Goal: Task Accomplishment & Management: Manage account settings

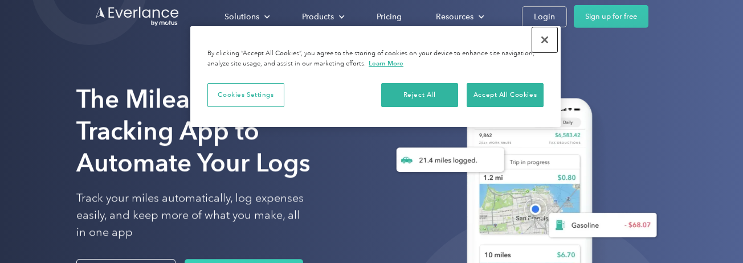
click at [538, 35] on button "Close" at bounding box center [544, 39] width 25 height 25
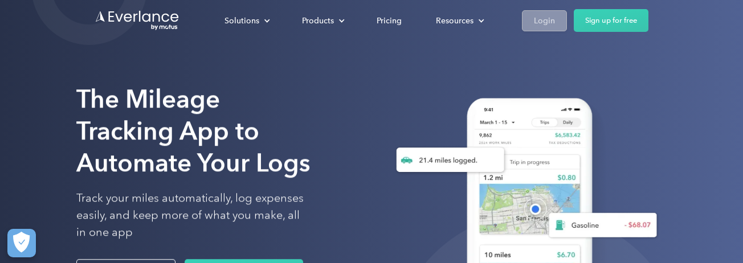
click at [554, 19] on div "Login" at bounding box center [544, 21] width 21 height 14
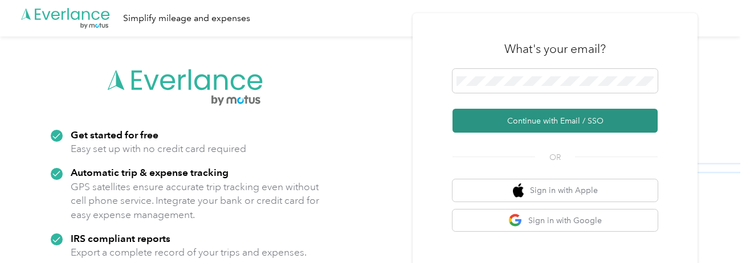
click at [553, 116] on button "Continue with Email / SSO" at bounding box center [555, 121] width 205 height 24
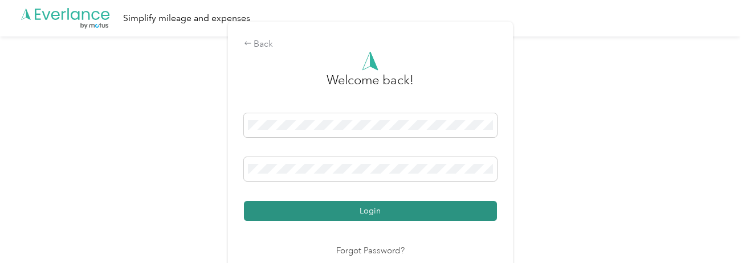
click at [350, 215] on button "Login" at bounding box center [370, 211] width 253 height 20
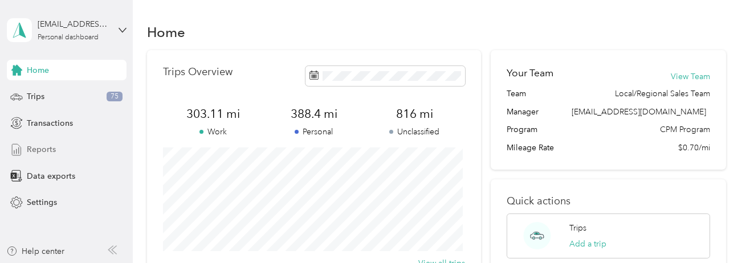
click at [40, 150] on span "Reports" at bounding box center [41, 150] width 29 height 12
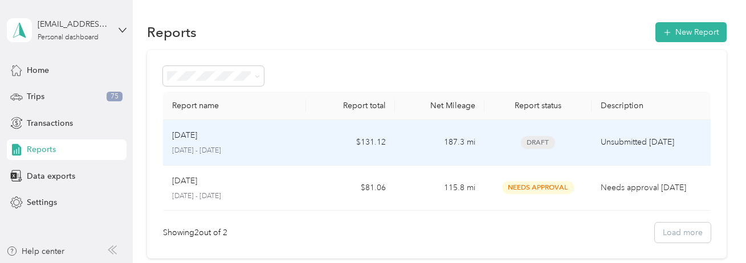
click at [308, 152] on td "$131.12" at bounding box center [351, 143] width 90 height 46
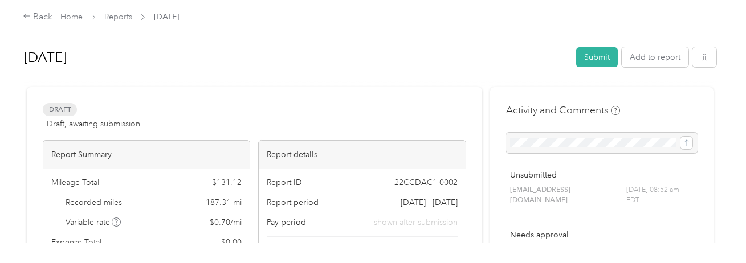
drag, startPoint x: 371, startPoint y: 111, endPoint x: 322, endPoint y: 89, distance: 53.1
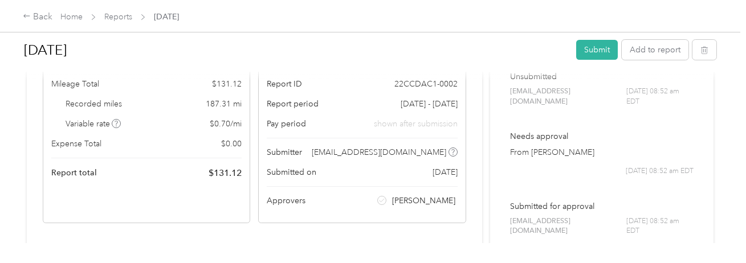
scroll to position [290, 0]
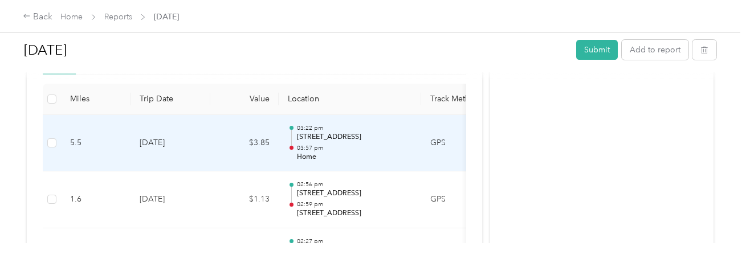
click at [46, 145] on td at bounding box center [52, 143] width 18 height 57
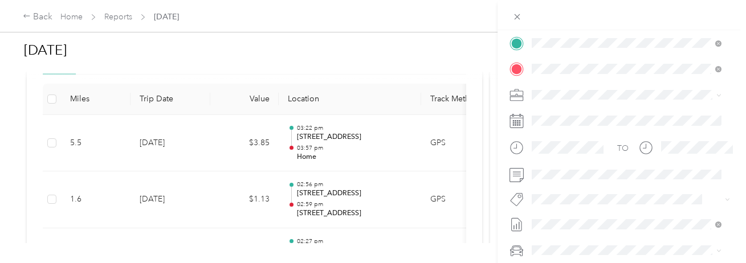
scroll to position [239, 0]
click at [122, 160] on div "Trip details Save This trip cannot be edited because it is either under review,…" at bounding box center [373, 131] width 746 height 263
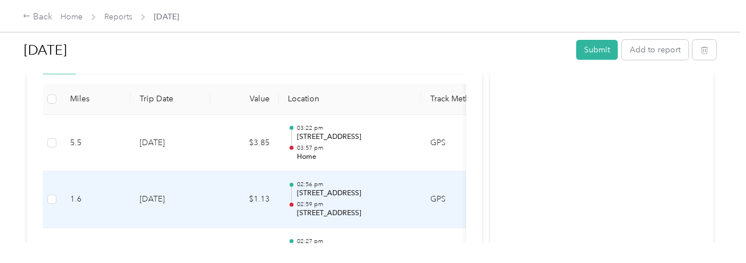
click at [182, 190] on td "[DATE]" at bounding box center [171, 200] width 80 height 57
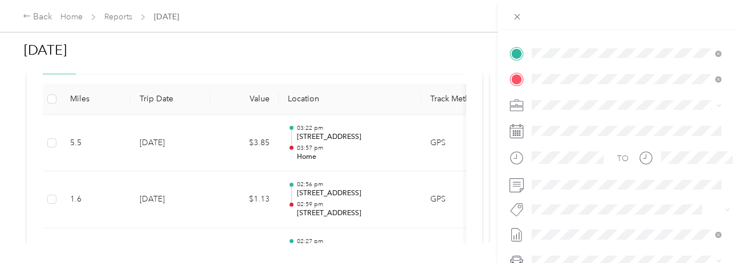
scroll to position [229, 0]
